Goal: Navigation & Orientation: Find specific page/section

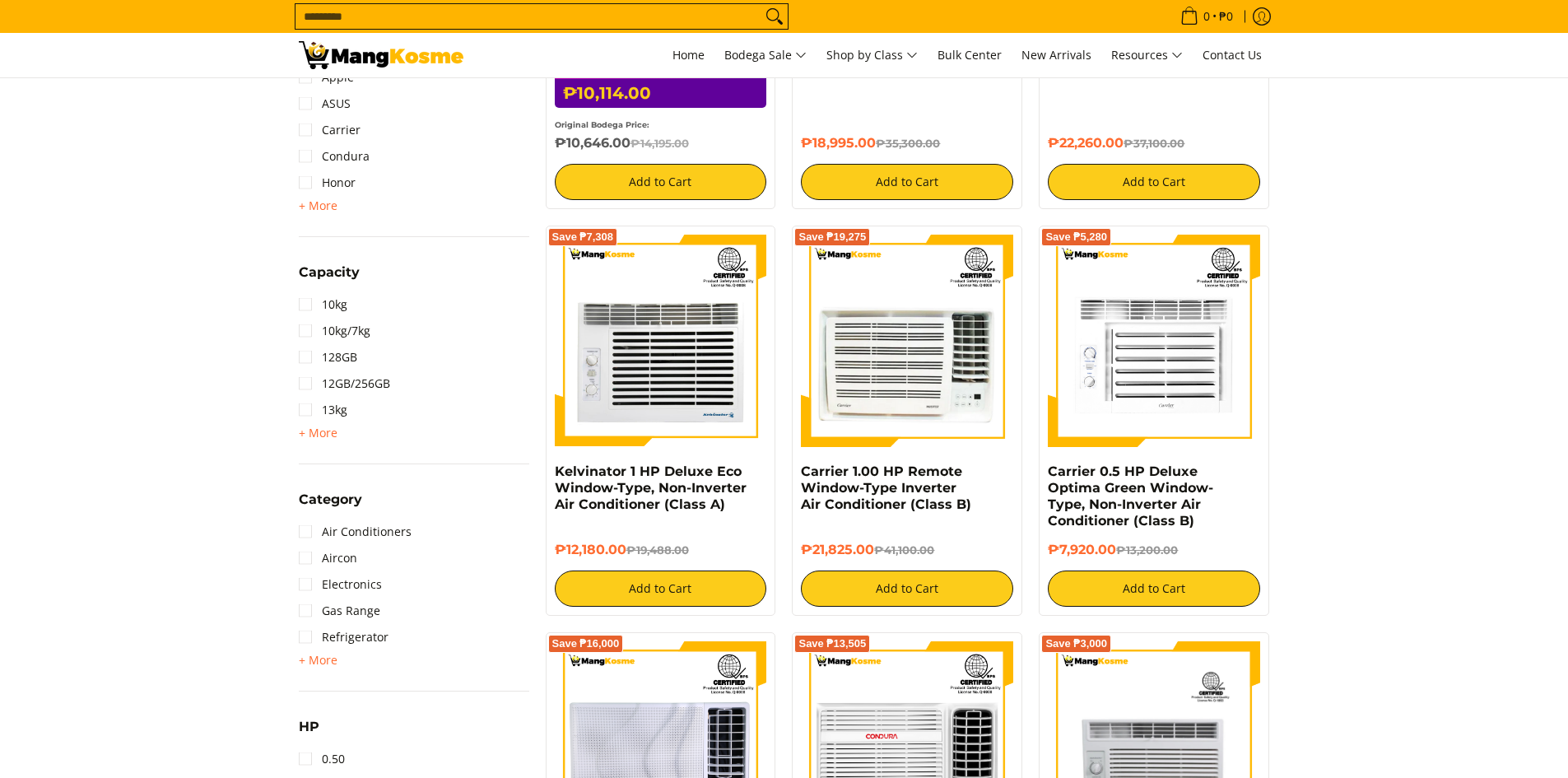
scroll to position [494, 0]
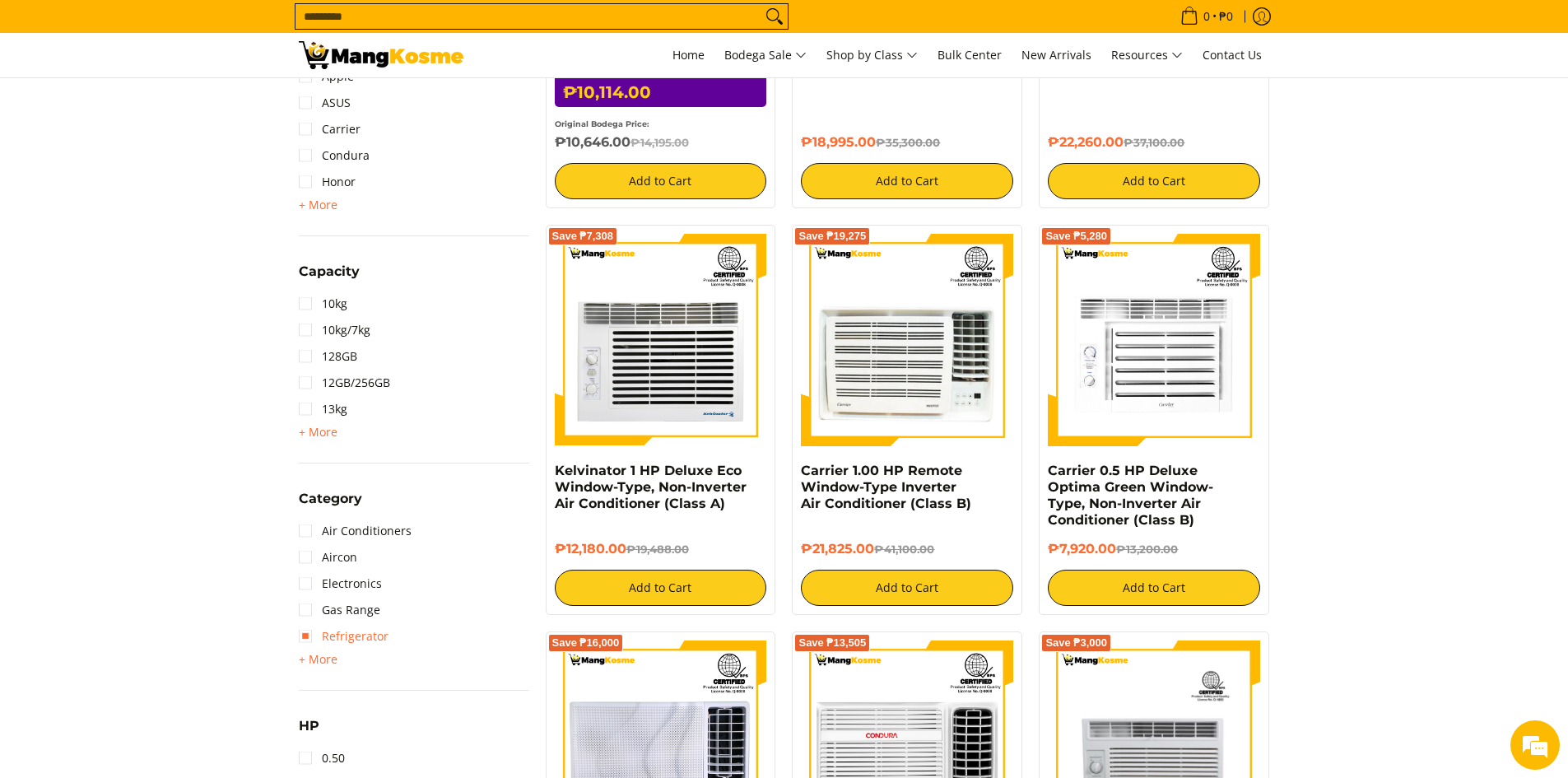
click at [341, 635] on link "Refrigerator" at bounding box center [344, 636] width 89 height 26
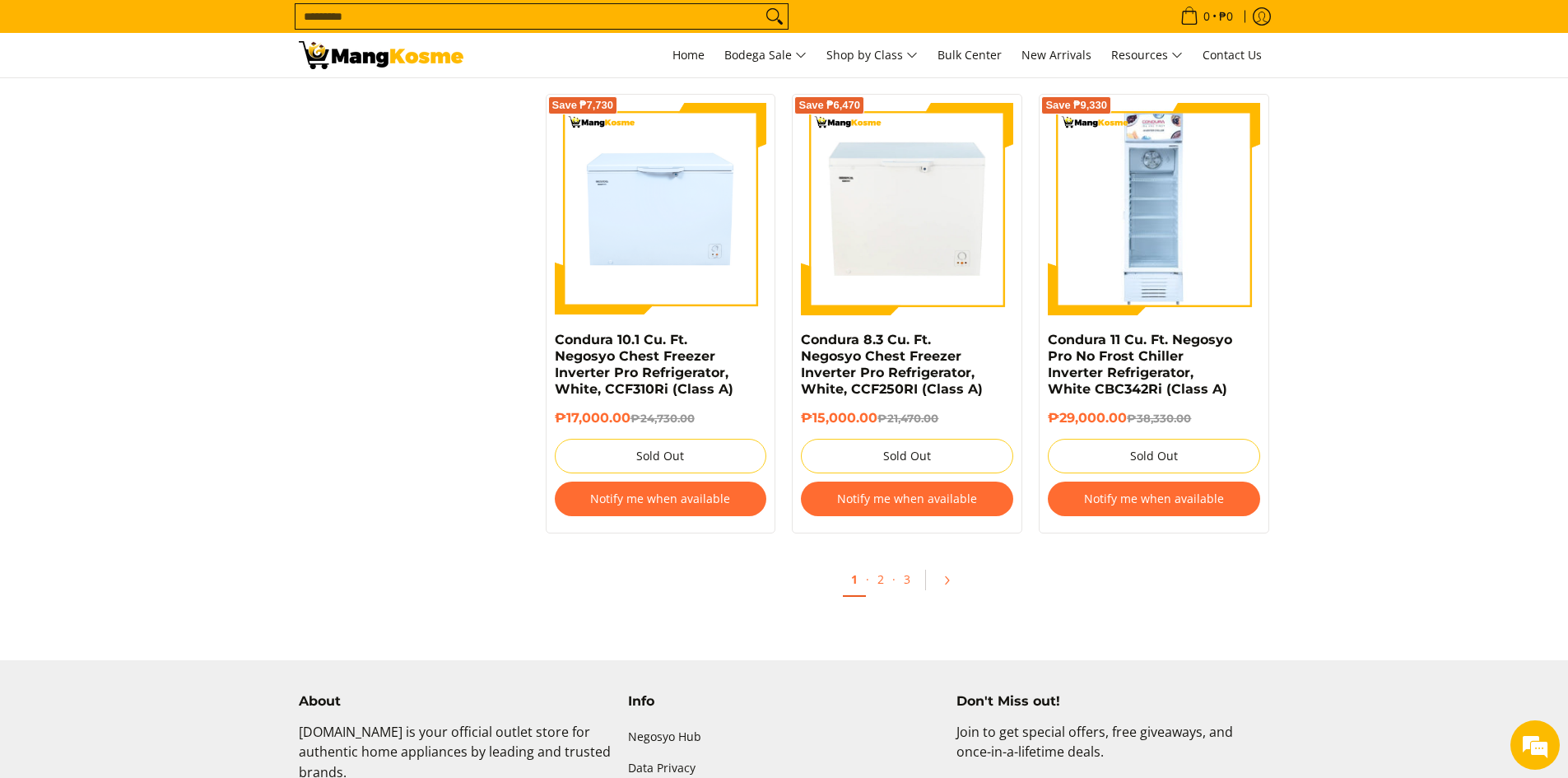
scroll to position [3475, 0]
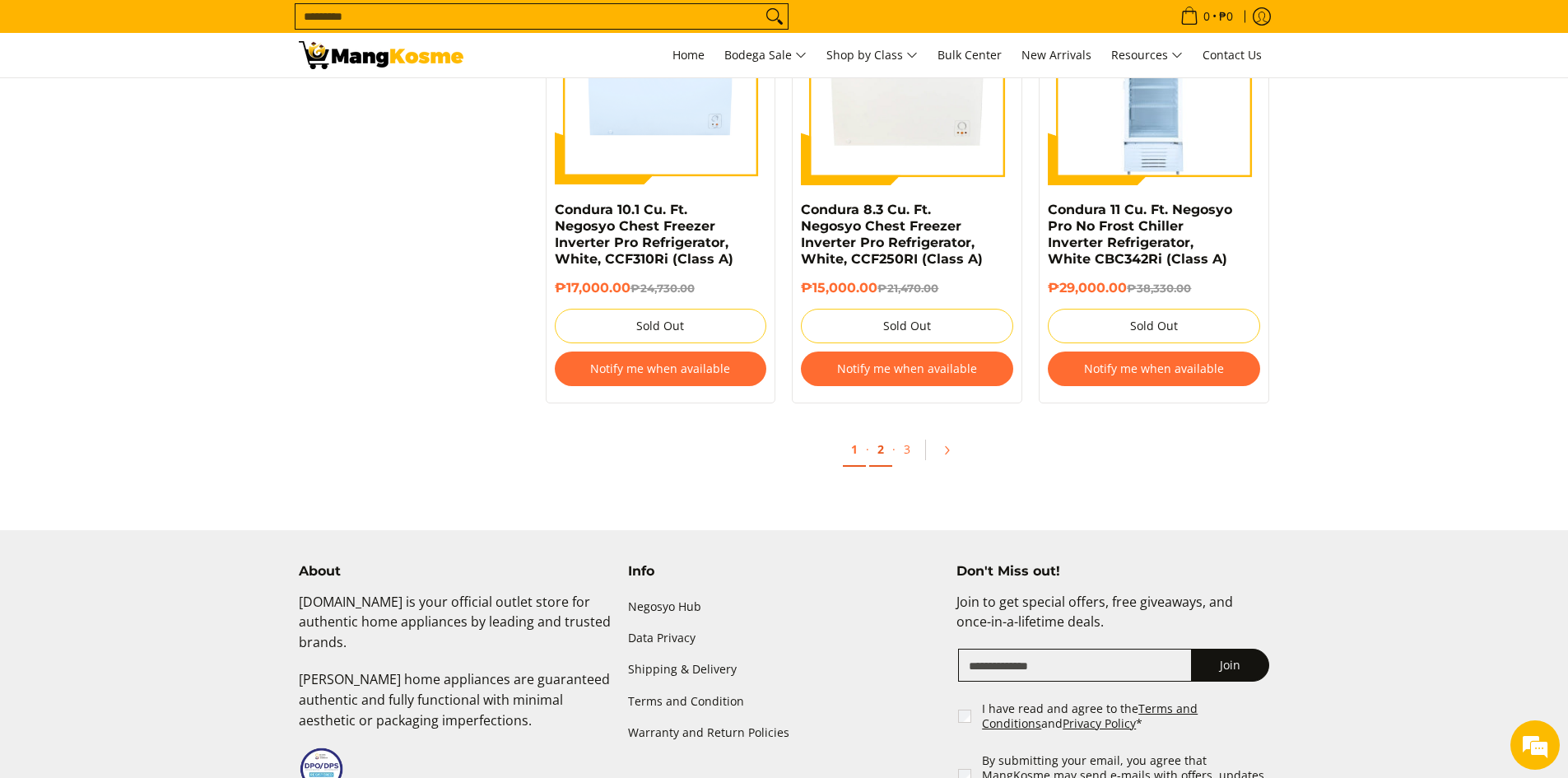
click at [882, 434] on link "2" at bounding box center [880, 450] width 23 height 34
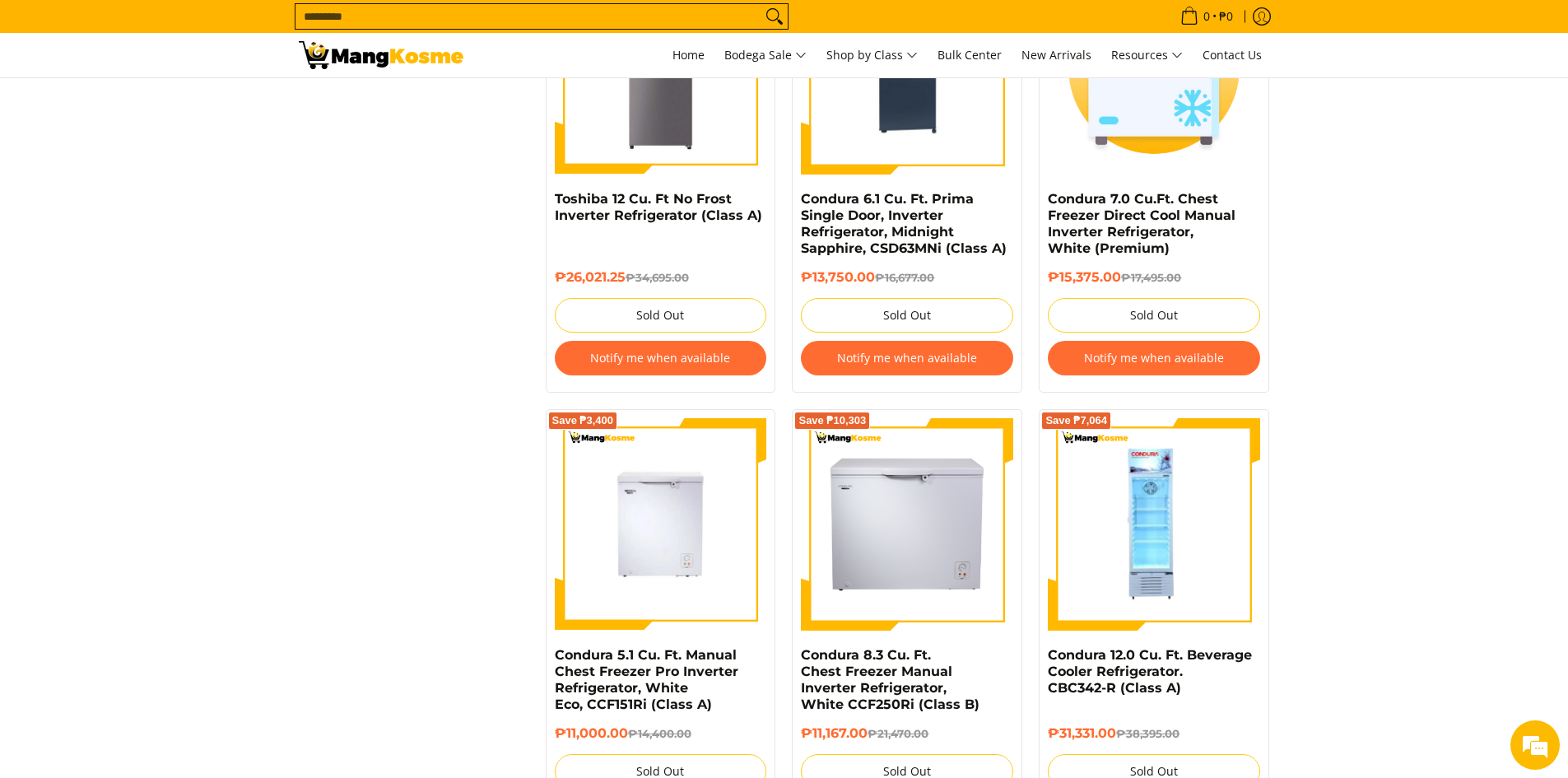
scroll to position [3458, 0]
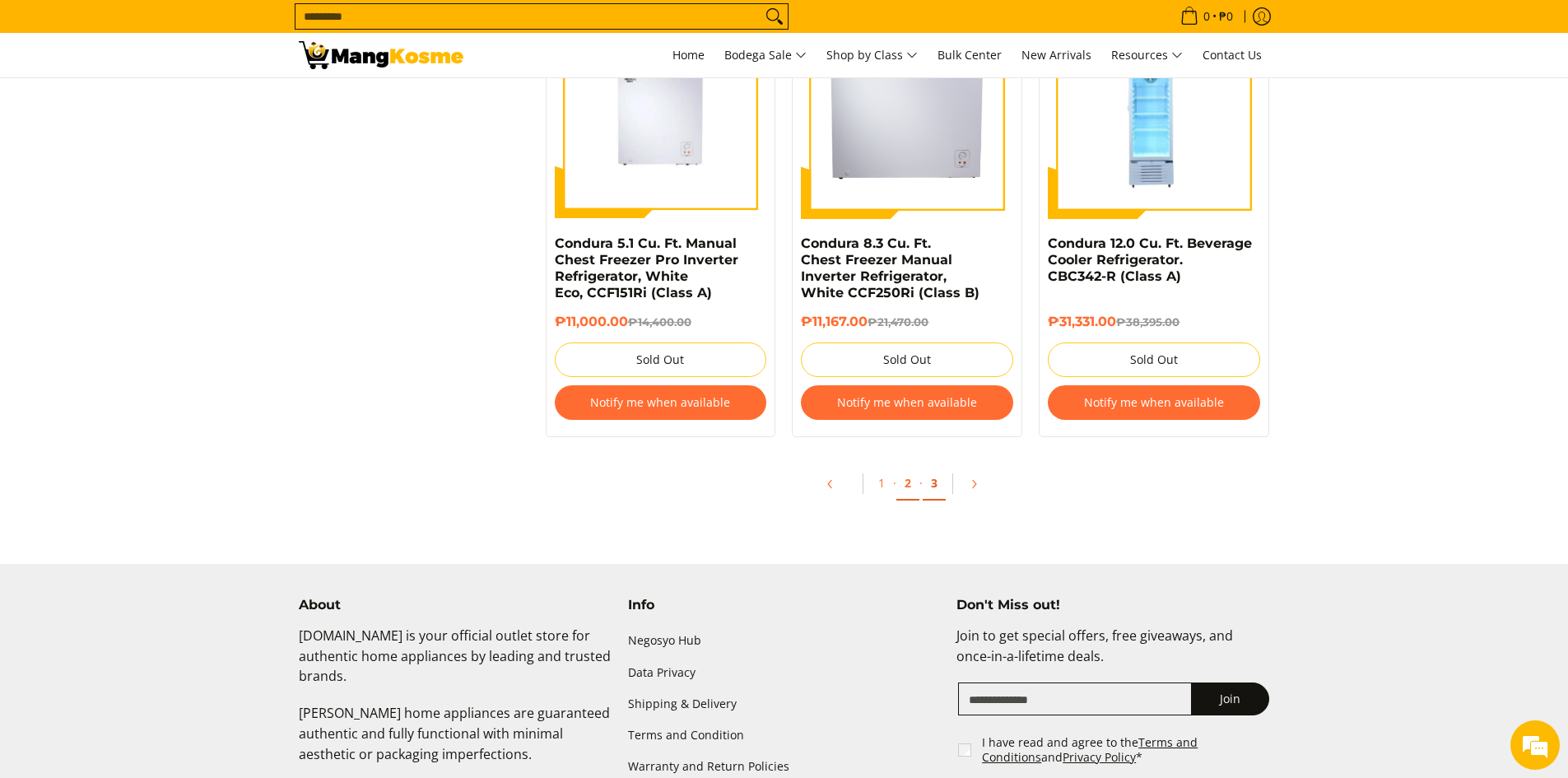
click at [935, 481] on link "3" at bounding box center [934, 484] width 23 height 34
